Goal: Task Accomplishment & Management: Manage account settings

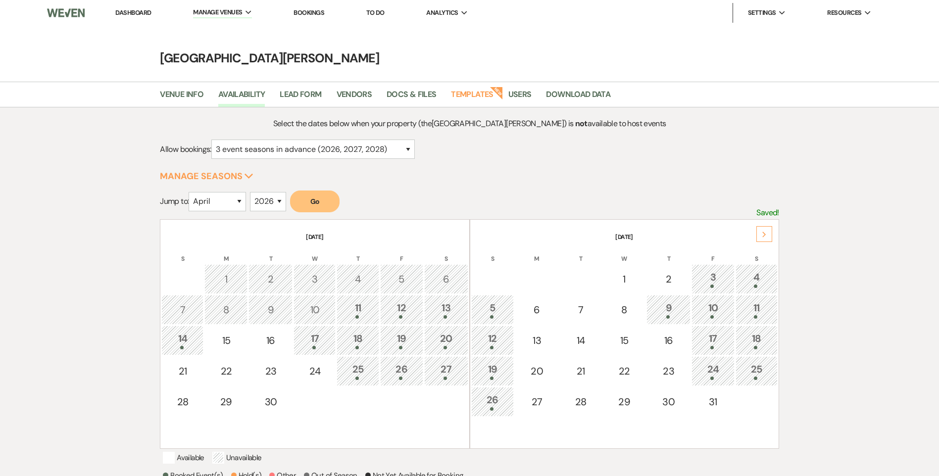
select select "4"
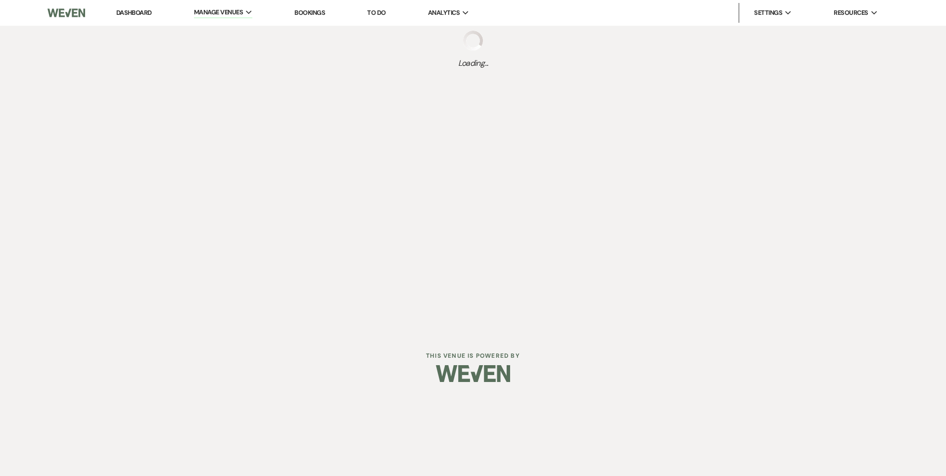
select select "3"
select select "2026"
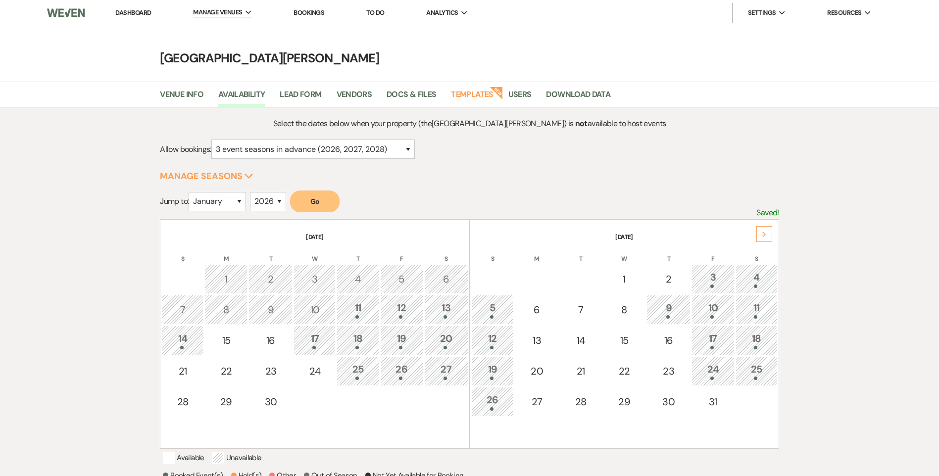
click at [758, 239] on div "Next" at bounding box center [764, 234] width 16 height 16
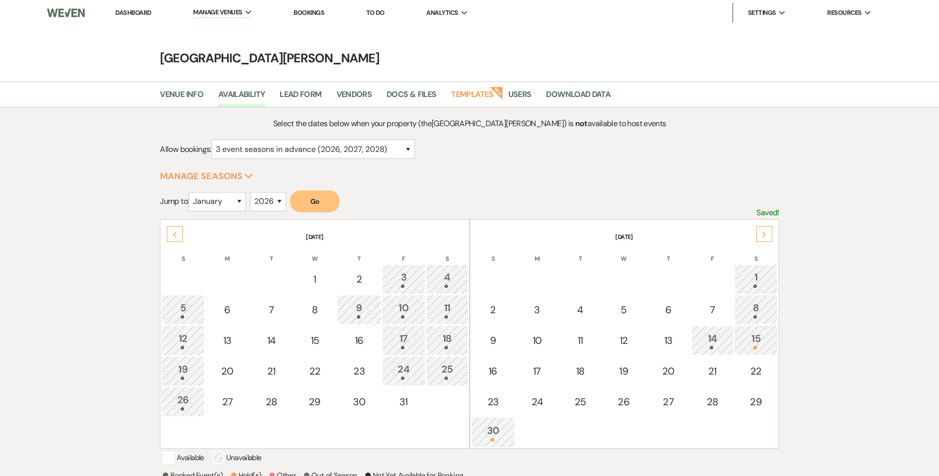
click at [758, 239] on div "Next" at bounding box center [764, 234] width 16 height 16
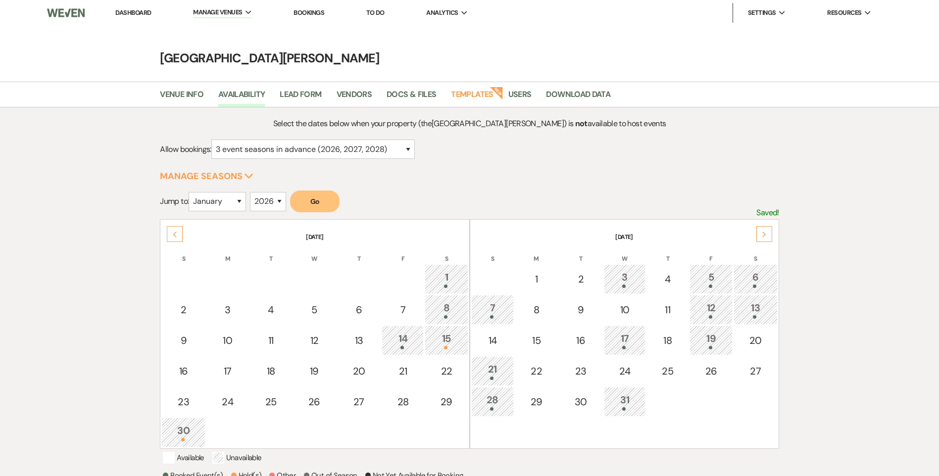
click at [758, 239] on div "Next" at bounding box center [764, 234] width 16 height 16
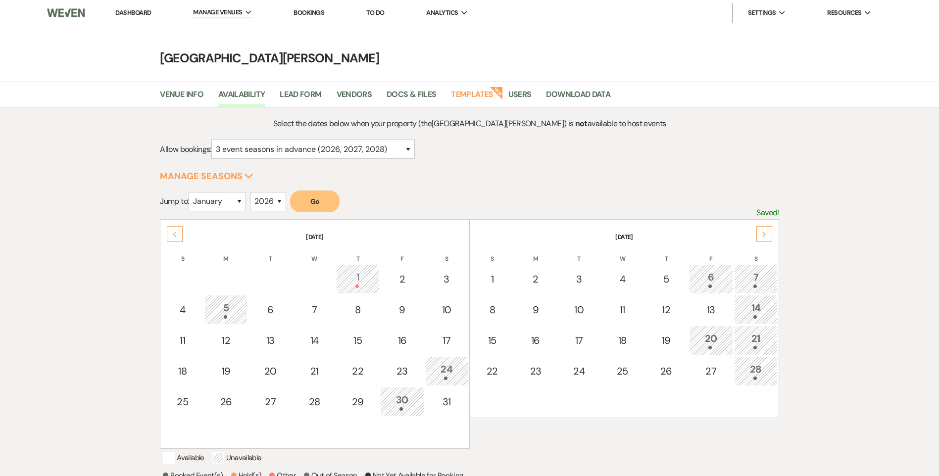
click at [758, 239] on div "Next" at bounding box center [764, 234] width 16 height 16
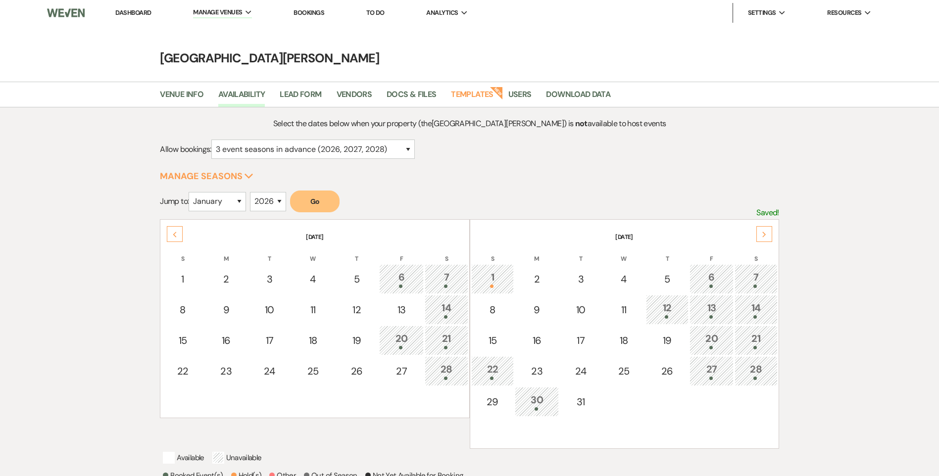
click at [758, 239] on div "Next" at bounding box center [764, 234] width 16 height 16
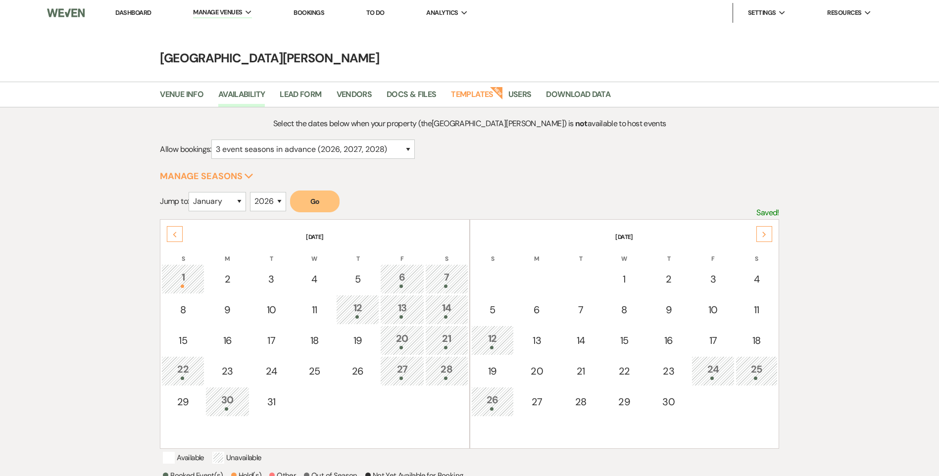
click at [758, 239] on div "Next" at bounding box center [764, 234] width 16 height 16
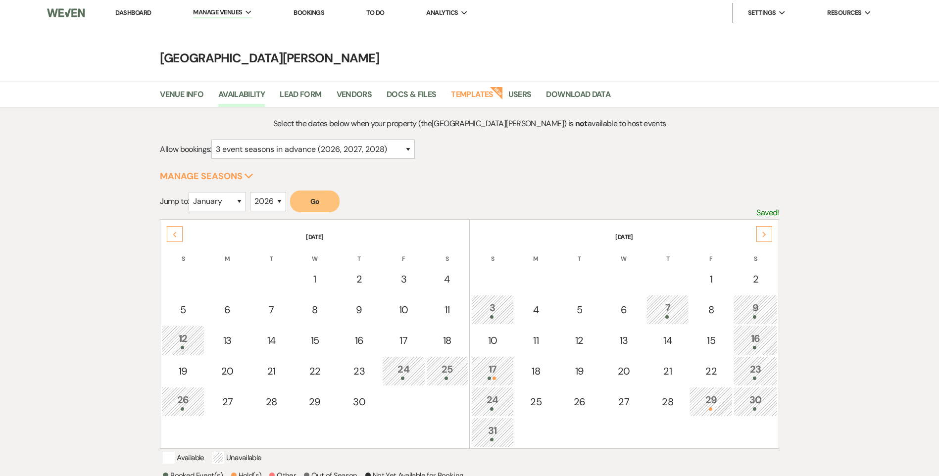
click at [758, 239] on div "Next" at bounding box center [764, 234] width 16 height 16
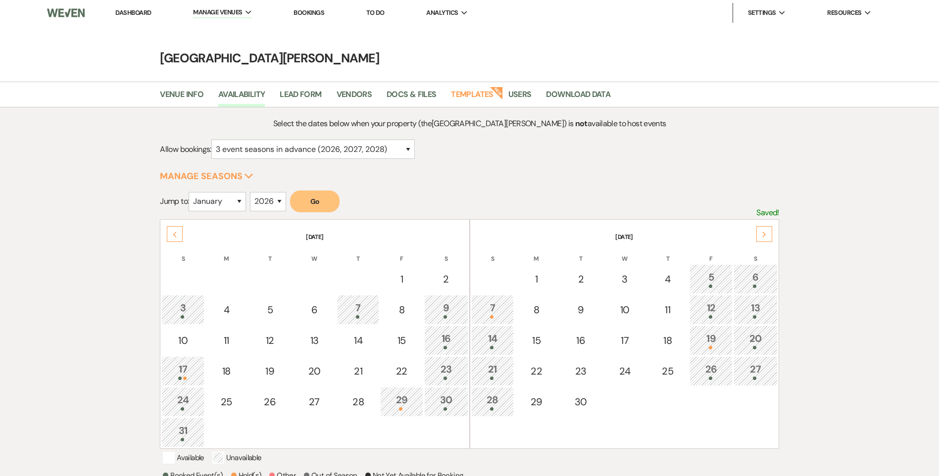
click at [151, 16] on link "Dashboard" at bounding box center [133, 12] width 36 height 8
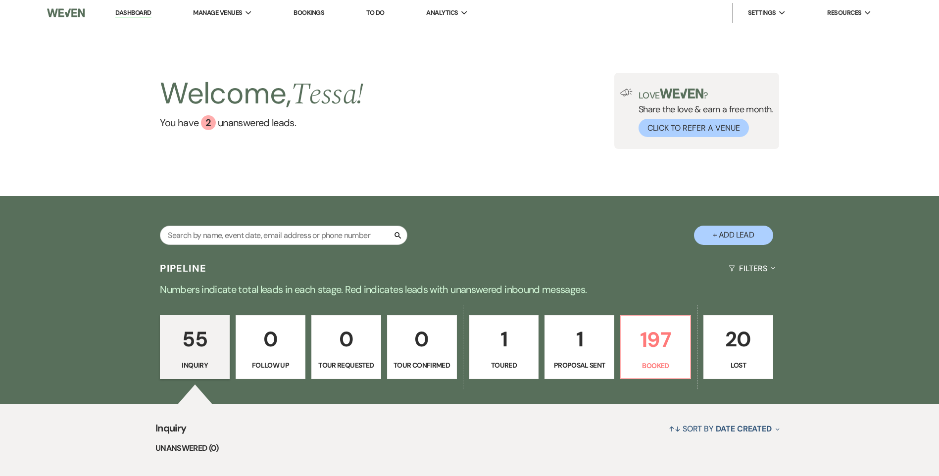
scroll to position [346, 0]
